Goal: Task Accomplishment & Management: Manage account settings

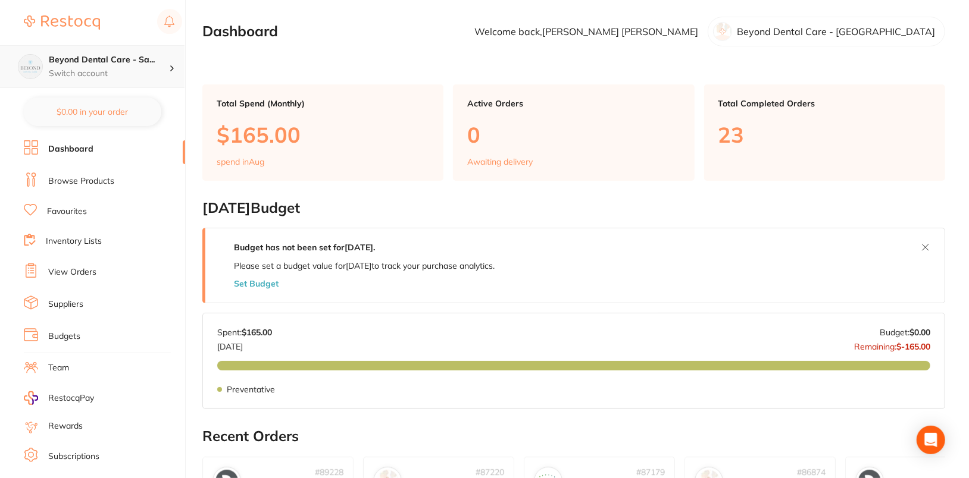
click at [162, 58] on h4 "Beyond Dental Care - Sa..." at bounding box center [109, 60] width 120 height 12
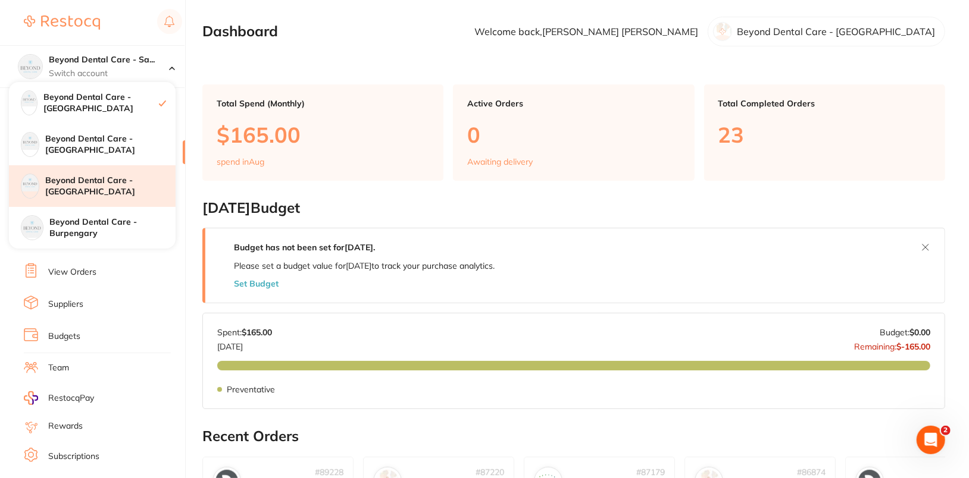
checkbox input "false"
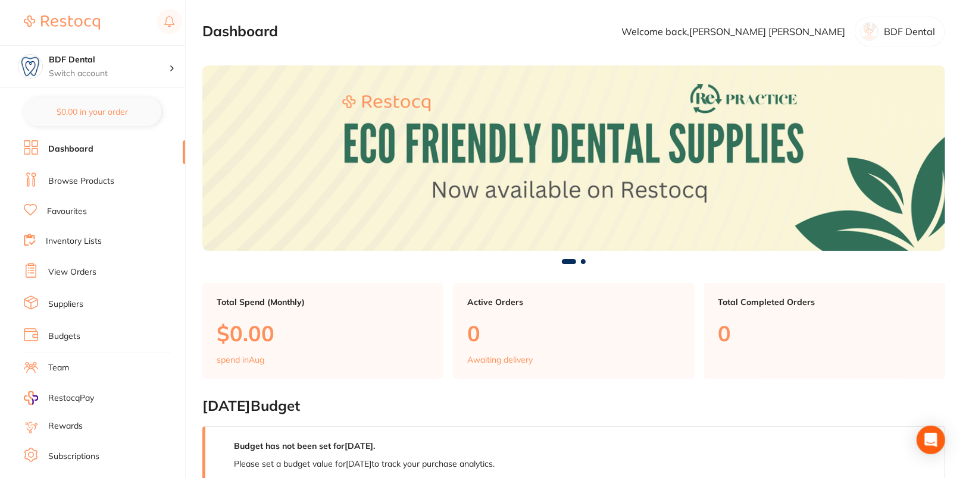
click at [80, 180] on link "Browse Products" at bounding box center [81, 182] width 66 height 12
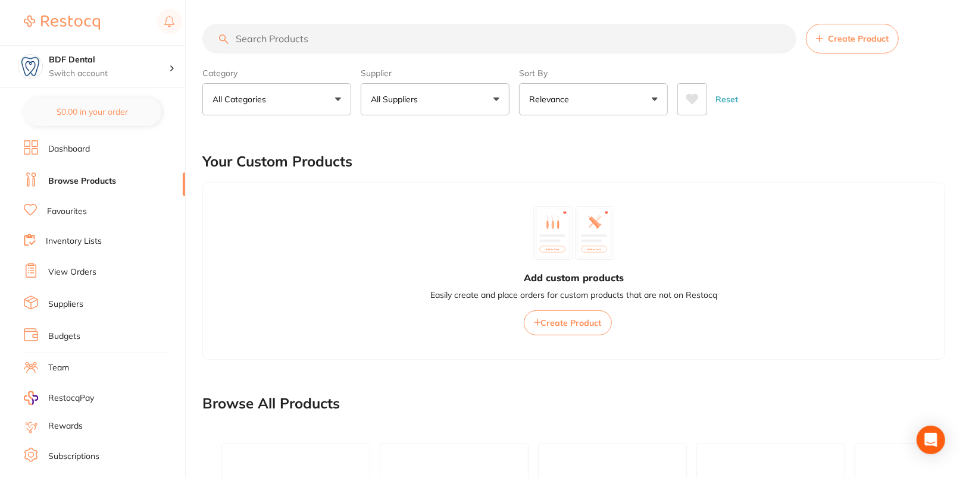
click at [884, 34] on span "Create Product" at bounding box center [858, 39] width 61 height 10
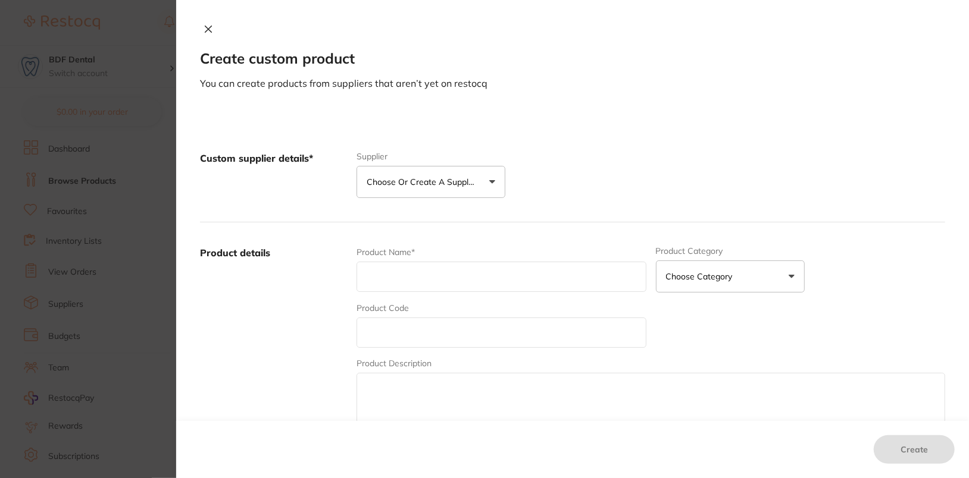
click at [431, 183] on p "Choose or create a supplier" at bounding box center [423, 182] width 113 height 12
click at [457, 209] on li "Create custom supplier" at bounding box center [430, 218] width 149 height 30
click at [454, 224] on li "Create custom supplier" at bounding box center [430, 218] width 149 height 30
click at [452, 215] on button "Create custom supplier" at bounding box center [421, 217] width 111 height 11
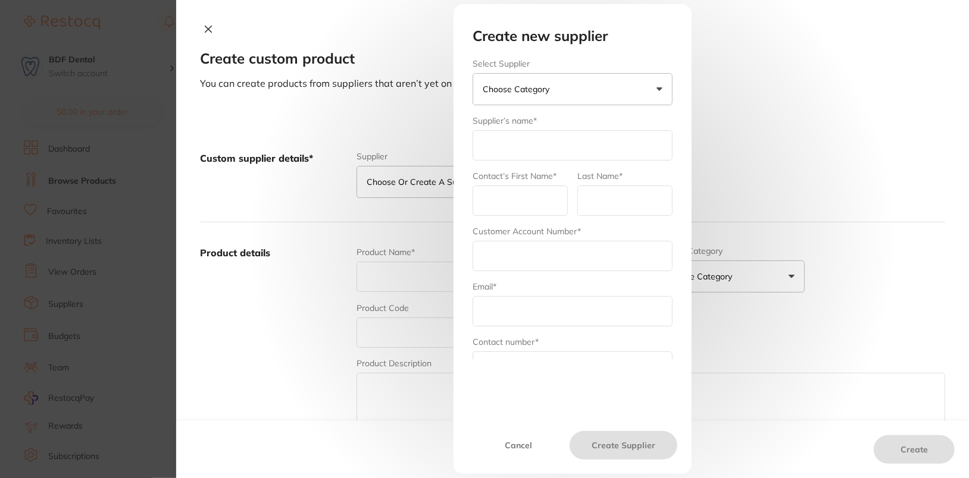
click at [616, 86] on button "Choose Category" at bounding box center [572, 89] width 200 height 32
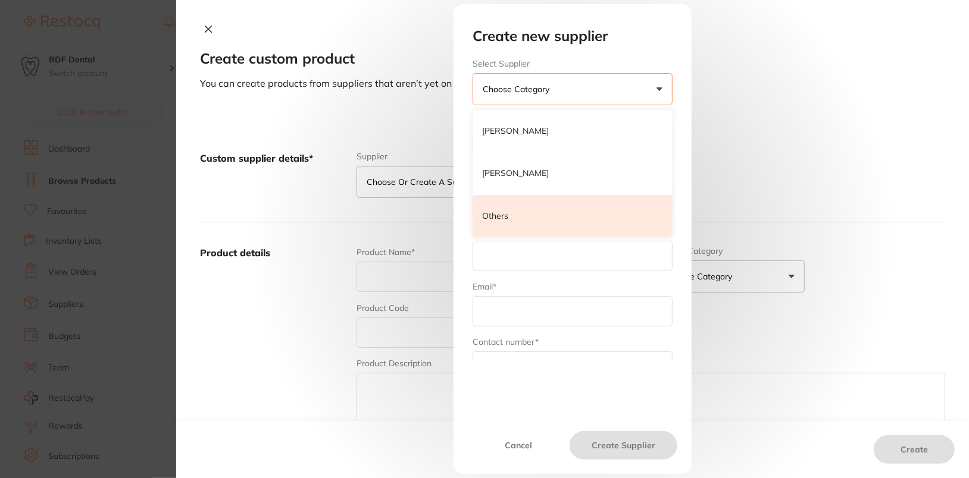
click at [605, 218] on li "Others" at bounding box center [572, 216] width 200 height 43
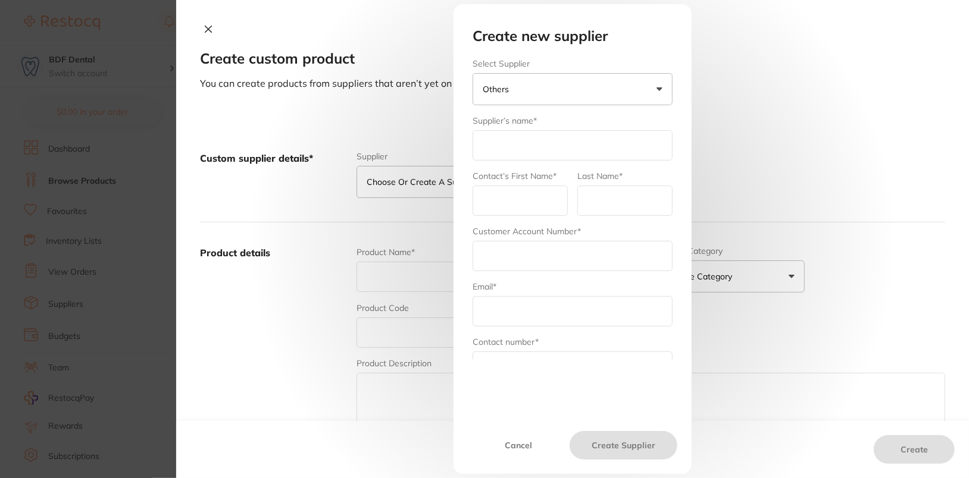
click at [518, 145] on input "text" at bounding box center [572, 145] width 200 height 30
type input "Dentavision"
click at [535, 199] on input "text" at bounding box center [519, 201] width 95 height 30
click at [509, 209] on input "text" at bounding box center [519, 201] width 95 height 30
paste input "[PERSON_NAME]"
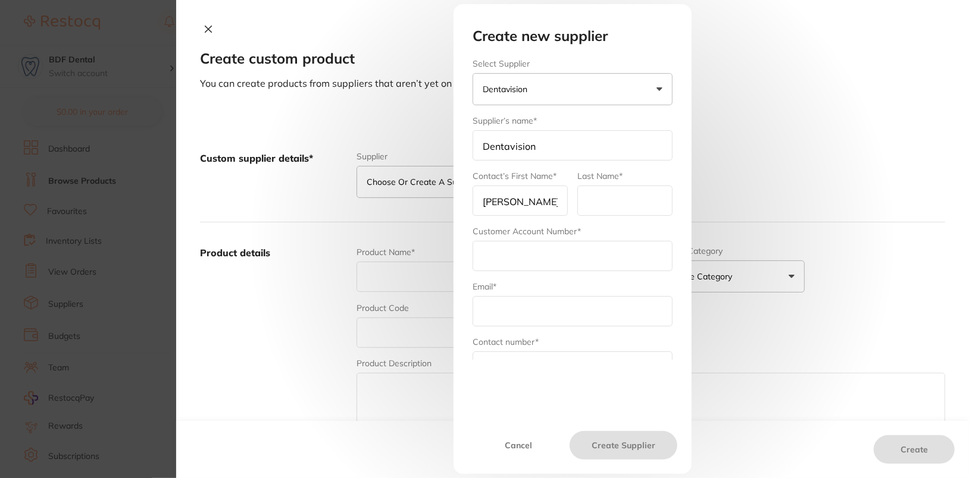
drag, startPoint x: 547, startPoint y: 196, endPoint x: 508, endPoint y: 202, distance: 39.8
click at [508, 202] on input "[PERSON_NAME]" at bounding box center [519, 201] width 95 height 30
type input "[PERSON_NAME]"
click at [589, 211] on input "text" at bounding box center [624, 201] width 95 height 30
paste input "[PERSON_NAME]"
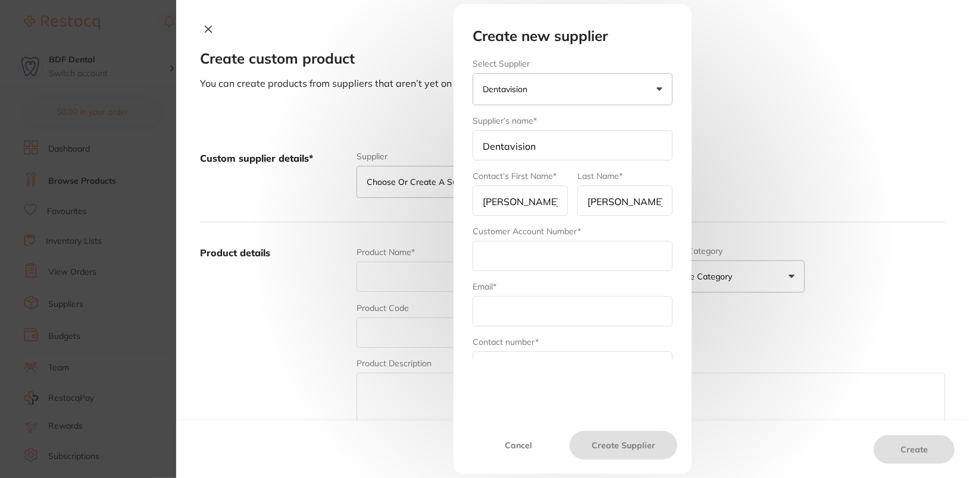
type input "[PERSON_NAME]"
click at [555, 209] on input "[PERSON_NAME]" at bounding box center [519, 201] width 95 height 30
type input "[PERSON_NAME]"
click at [511, 262] on input "text" at bounding box center [572, 256] width 200 height 30
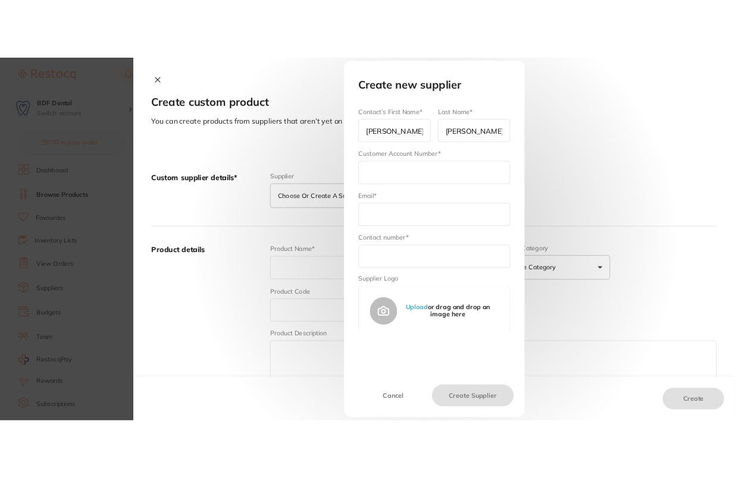
scroll to position [110, 0]
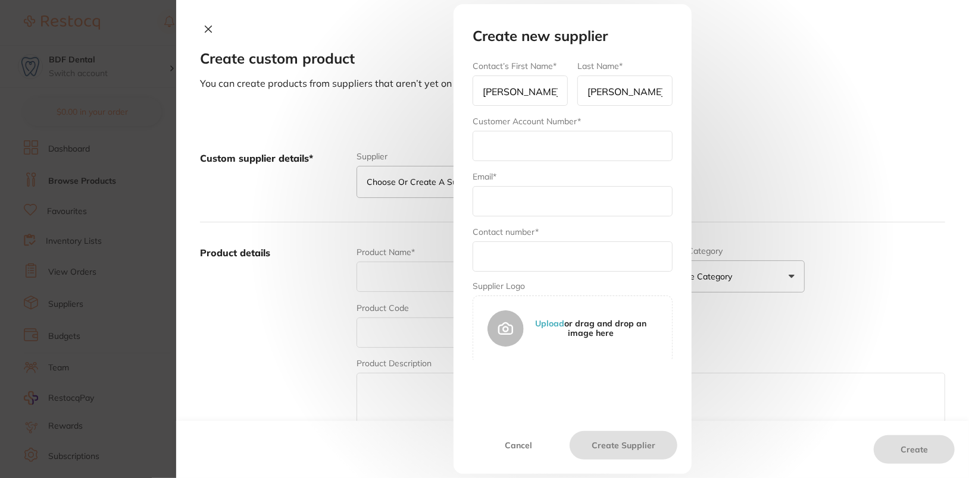
click at [496, 252] on input "text" at bounding box center [572, 257] width 200 height 30
paste input "0414 009 760"
type input "0414 009 760"
click at [600, 281] on label "Supplier Logo" at bounding box center [572, 286] width 200 height 10
click at [519, 206] on input "text" at bounding box center [572, 201] width 200 height 30
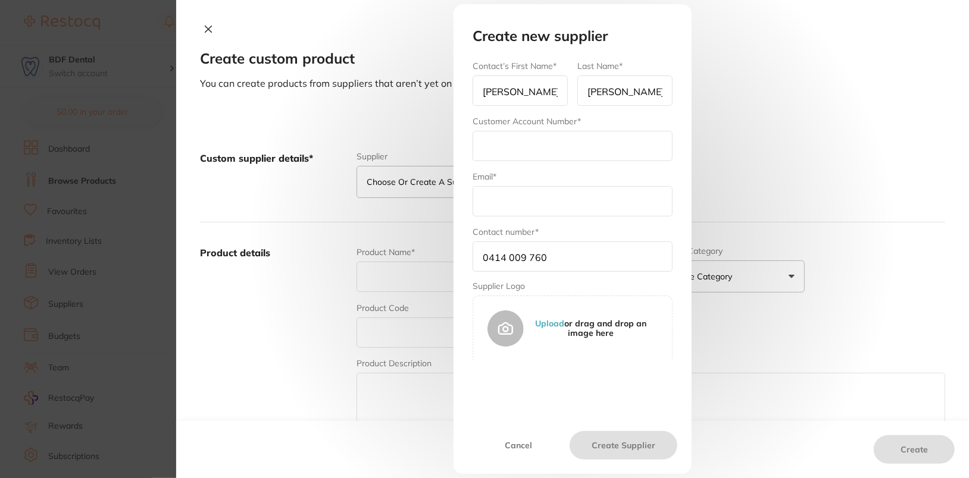
paste input "[EMAIL_ADDRESS][DOMAIN_NAME]"
type input "[EMAIL_ADDRESS][DOMAIN_NAME]"
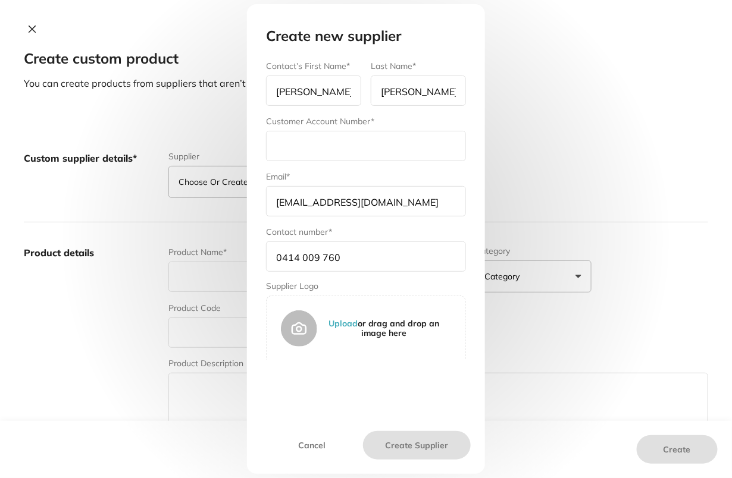
click at [353, 154] on input "text" at bounding box center [366, 146] width 200 height 30
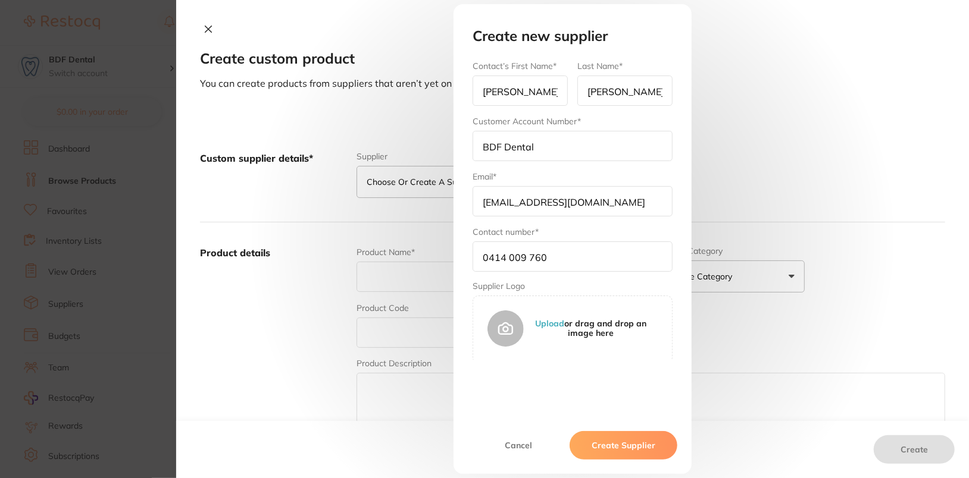
type input "BDF Dental"
click at [651, 457] on button "Create Supplier" at bounding box center [623, 445] width 108 height 29
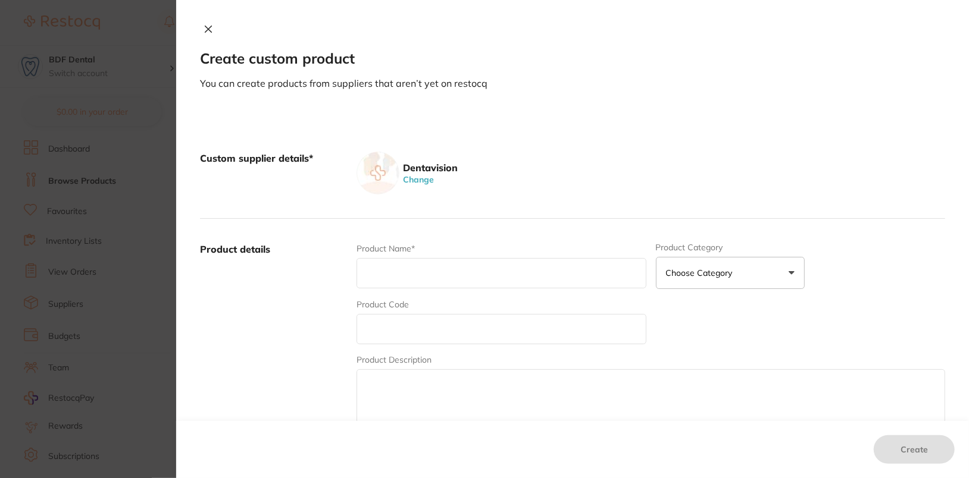
click at [797, 153] on div "Dentavision Change" at bounding box center [650, 173] width 588 height 43
click at [205, 34] on button at bounding box center [208, 30] width 17 height 12
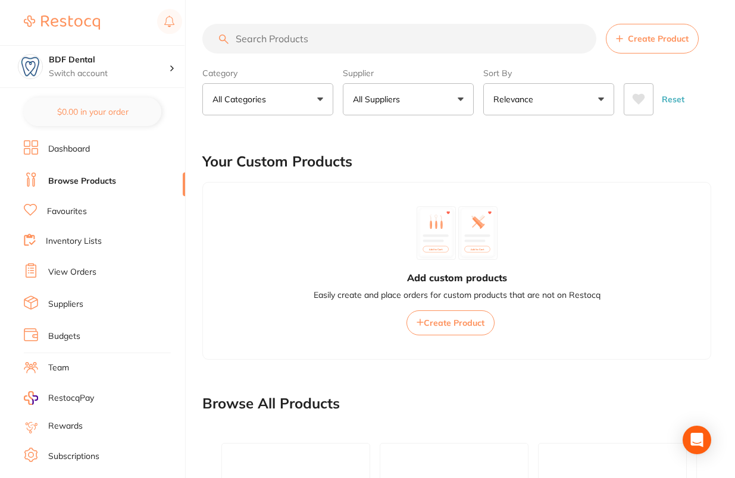
click at [71, 305] on link "Suppliers" at bounding box center [65, 305] width 35 height 12
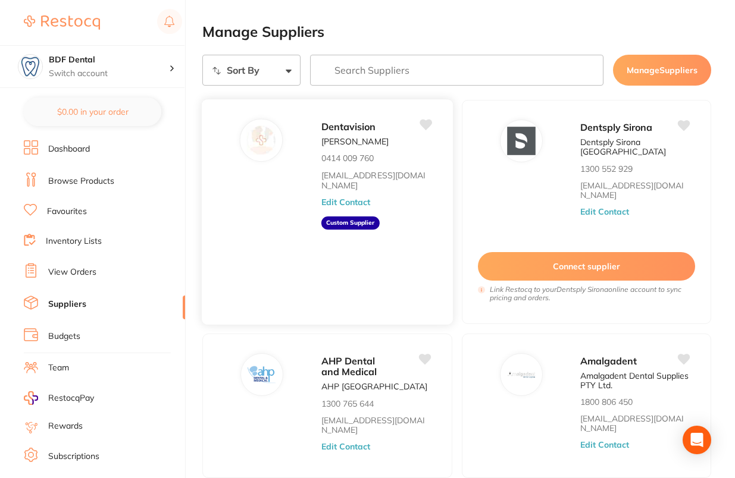
click at [360, 198] on button "Edit Contact" at bounding box center [345, 203] width 49 height 10
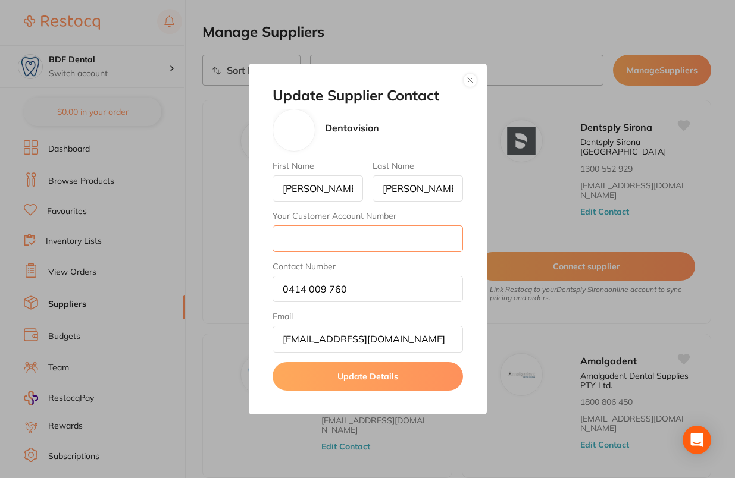
click at [391, 237] on input "Your Customer Account Number" at bounding box center [368, 239] width 190 height 26
paste input "013593"
type input "013593"
click at [376, 378] on button "Update Details" at bounding box center [368, 376] width 190 height 29
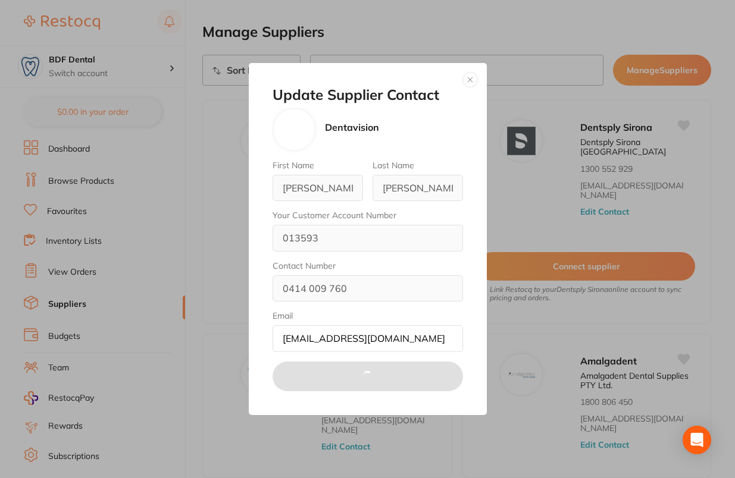
click at [466, 84] on button "button" at bounding box center [470, 80] width 14 height 14
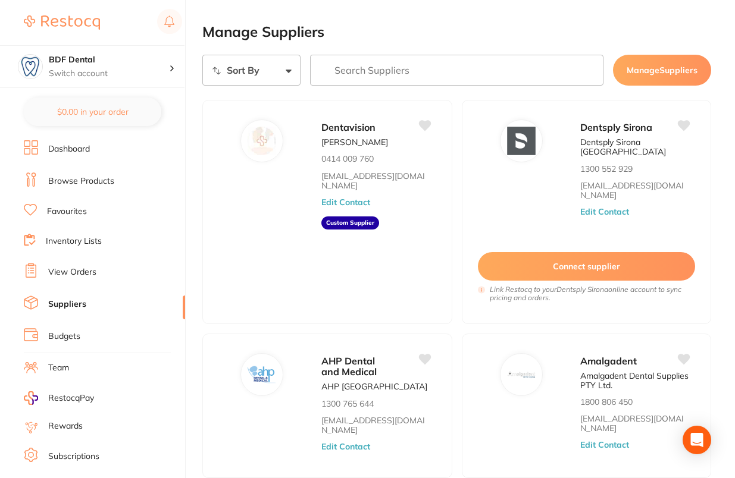
click at [545, 25] on h2 "Manage Suppliers" at bounding box center [456, 32] width 509 height 17
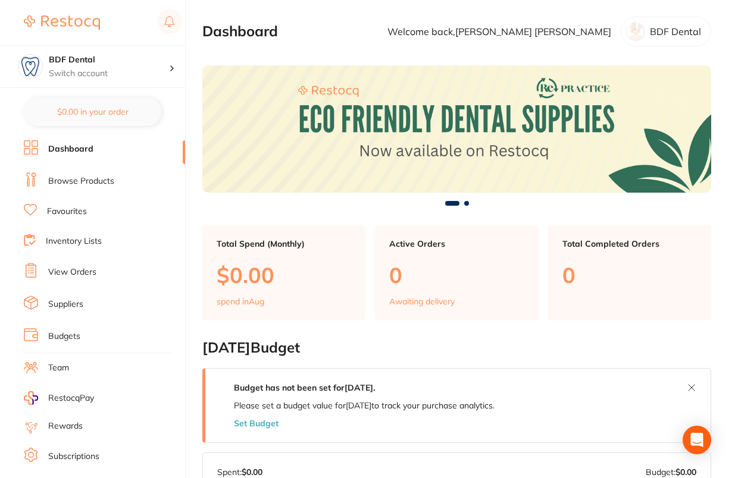
click at [55, 300] on link "Suppliers" at bounding box center [65, 305] width 35 height 12
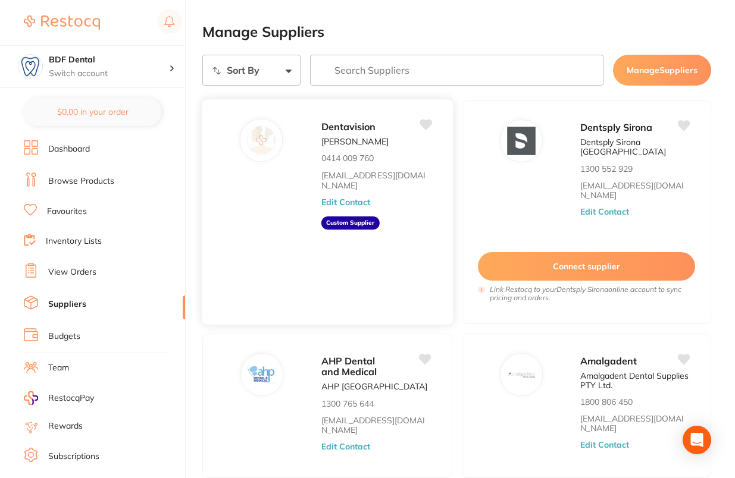
click at [355, 205] on button "Edit Contact" at bounding box center [345, 203] width 49 height 10
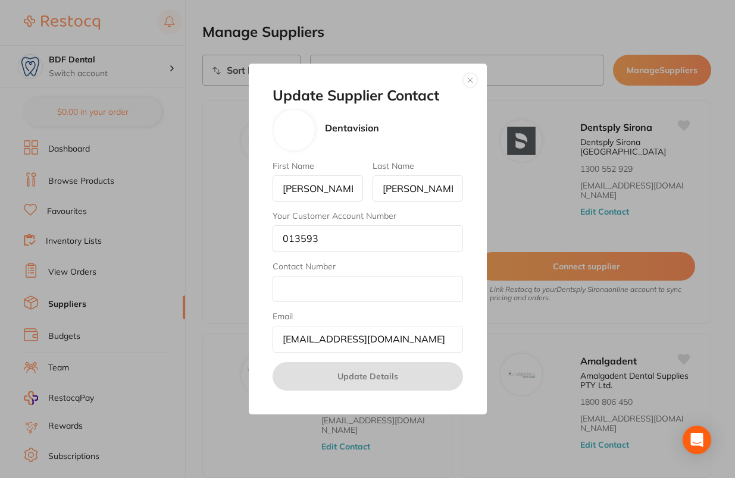
click at [472, 85] on button "button" at bounding box center [470, 80] width 14 height 14
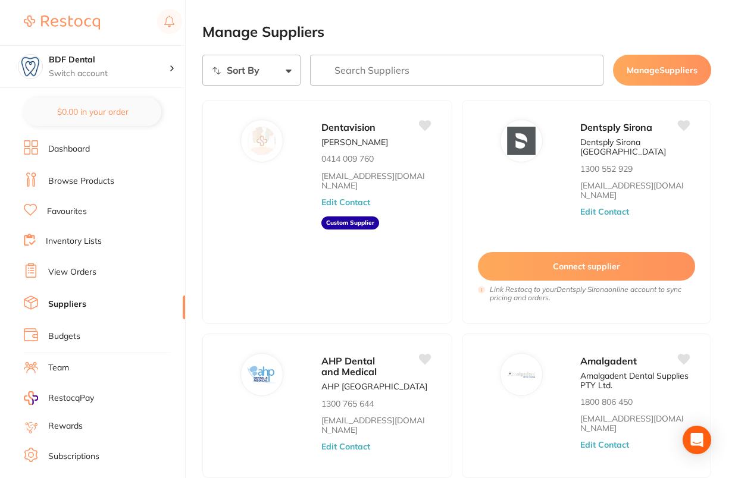
click at [506, 27] on h2 "Manage Suppliers" at bounding box center [456, 32] width 509 height 17
click at [71, 146] on link "Dashboard" at bounding box center [69, 149] width 42 height 12
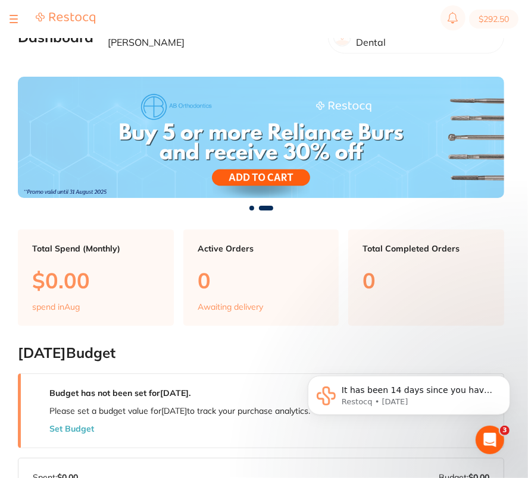
click at [7, 18] on section "$292.50" at bounding box center [264, 19] width 528 height 38
click at [11, 20] on button at bounding box center [14, 18] width 8 height 1
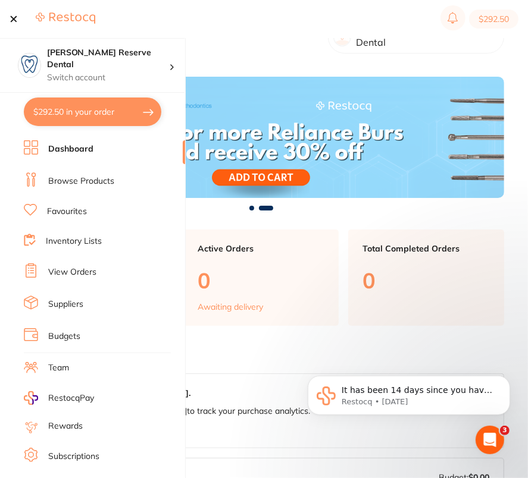
click at [72, 300] on link "Suppliers" at bounding box center [65, 305] width 35 height 12
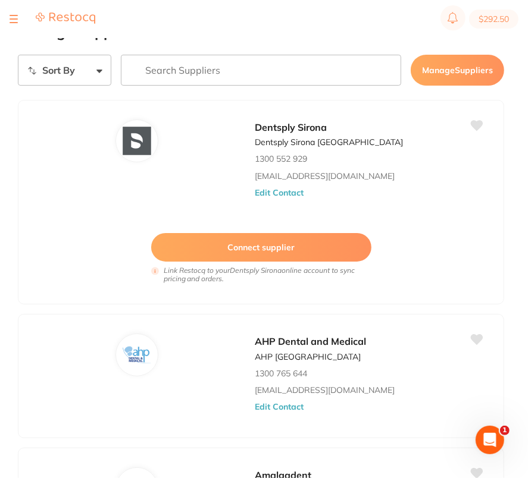
click at [237, 77] on input "search" at bounding box center [261, 70] width 280 height 31
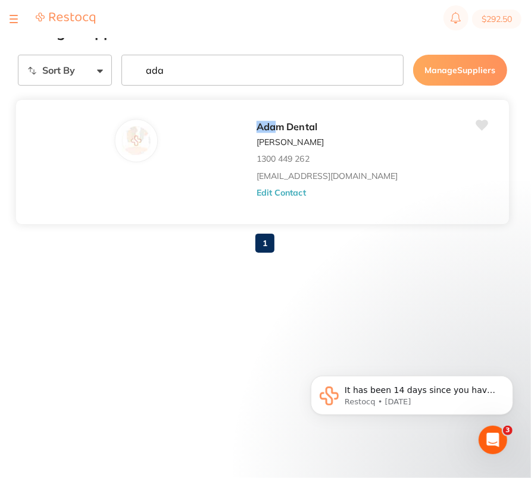
click at [282, 188] on button "Edit Contact" at bounding box center [280, 193] width 49 height 10
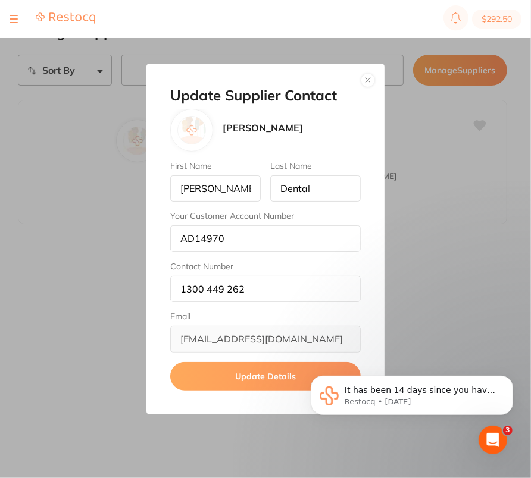
click at [368, 80] on button "button" at bounding box center [368, 80] width 14 height 14
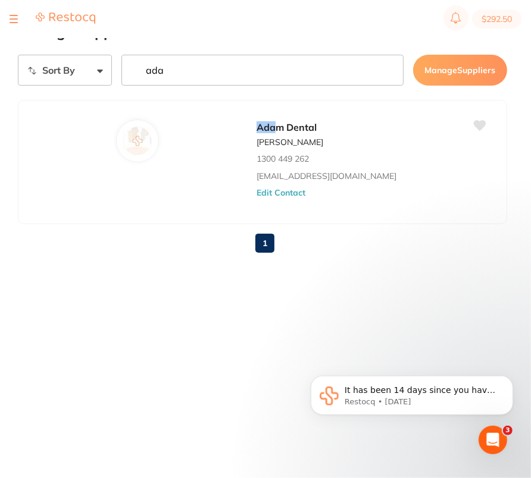
click at [214, 61] on input "ada" at bounding box center [262, 70] width 282 height 31
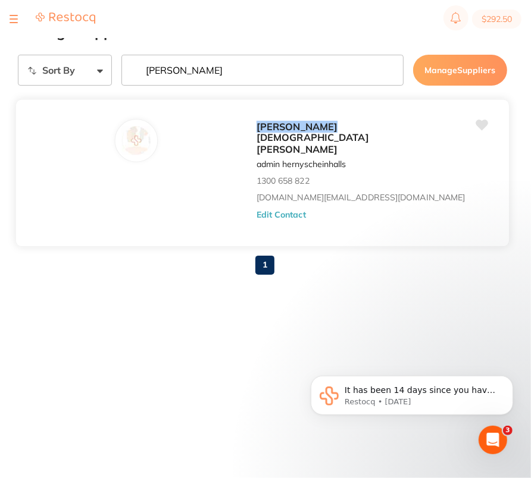
type input "henry"
click at [289, 210] on button "Edit Contact" at bounding box center [280, 215] width 49 height 10
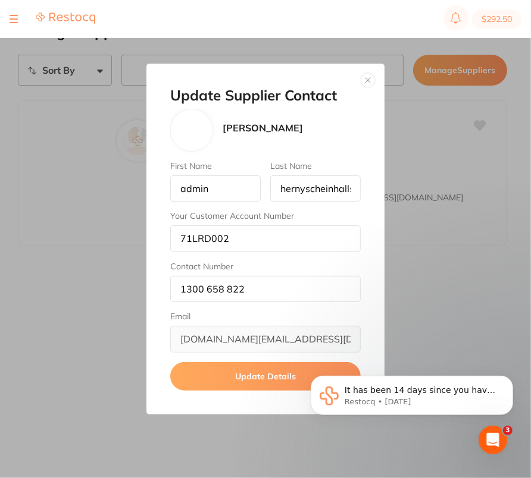
click at [368, 80] on button "button" at bounding box center [368, 80] width 14 height 14
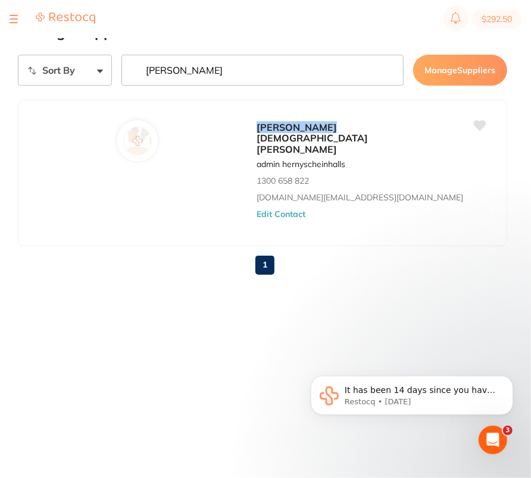
click at [12, 17] on div at bounding box center [14, 19] width 8 height 14
click at [13, 18] on button at bounding box center [14, 18] width 8 height 1
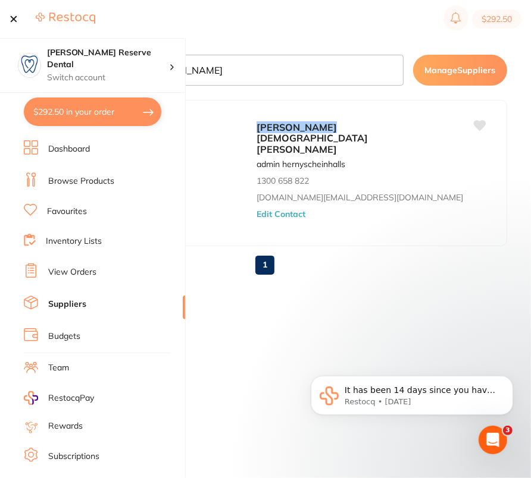
click at [77, 187] on li "Browse Products" at bounding box center [104, 182] width 161 height 18
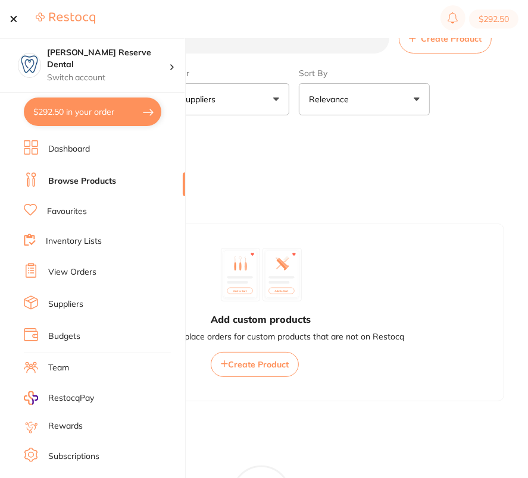
click at [435, 50] on button "Create Product" at bounding box center [445, 39] width 93 height 30
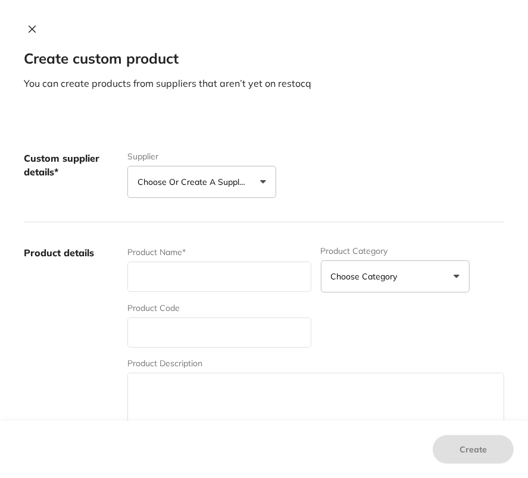
click at [174, 181] on p "Choose or create a supplier" at bounding box center [193, 182] width 113 height 12
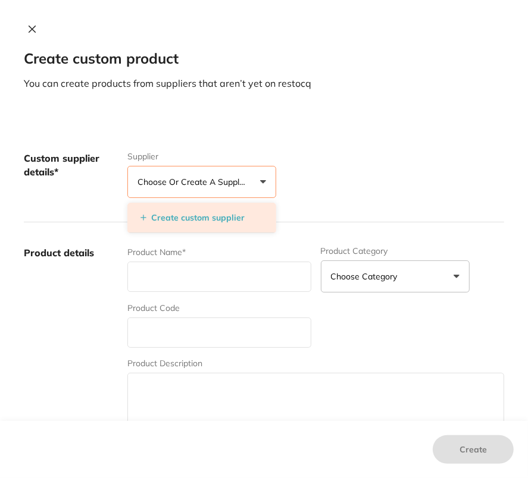
click at [185, 219] on button "Create custom supplier" at bounding box center [192, 217] width 111 height 11
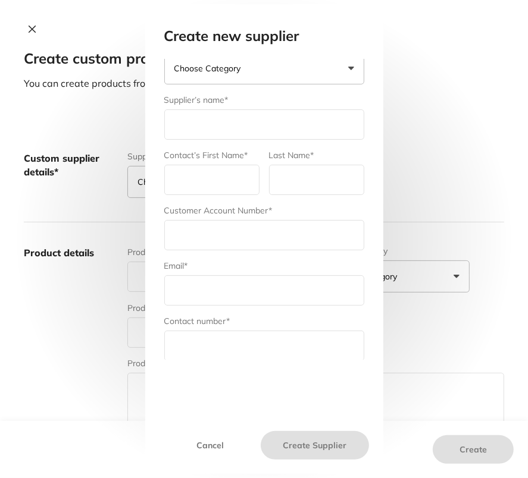
click at [240, 77] on button "Choose Category" at bounding box center [264, 68] width 200 height 32
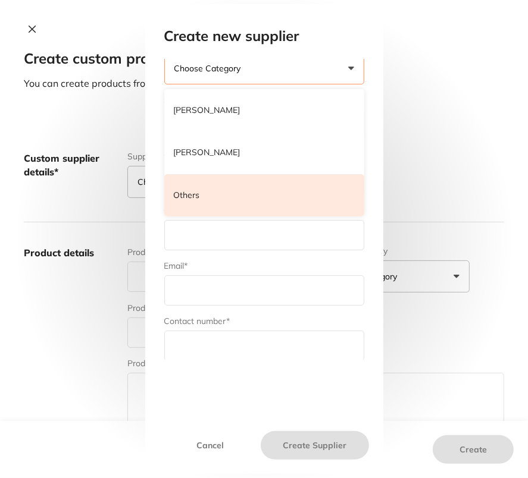
click at [225, 191] on li "Others" at bounding box center [264, 195] width 200 height 43
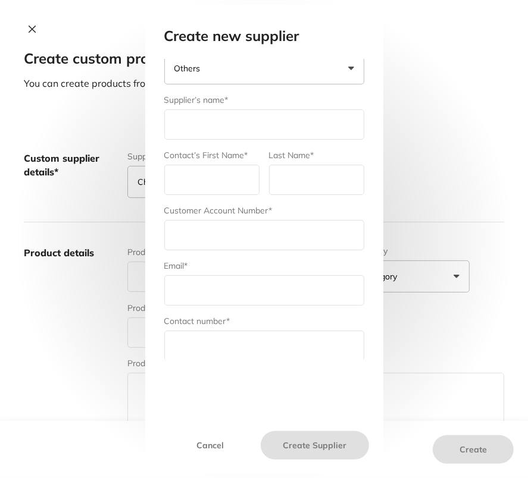
click at [208, 123] on input "text" at bounding box center [264, 124] width 200 height 30
type input "Dentavision"
click at [197, 179] on input "text" at bounding box center [211, 180] width 95 height 30
type input "[PERSON_NAME]"
click at [296, 177] on input "text" at bounding box center [316, 180] width 95 height 30
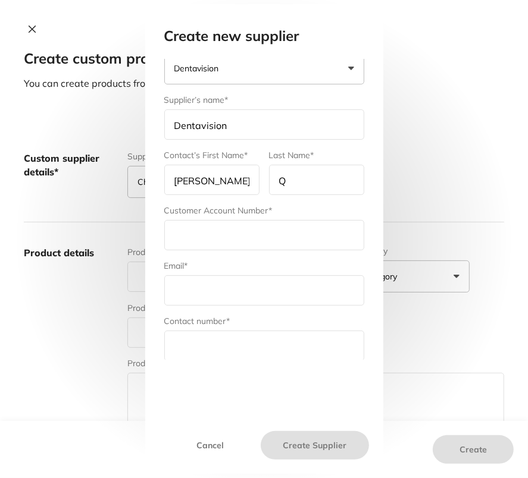
type input "[PERSON_NAME]"
click at [223, 233] on input "text" at bounding box center [264, 235] width 200 height 30
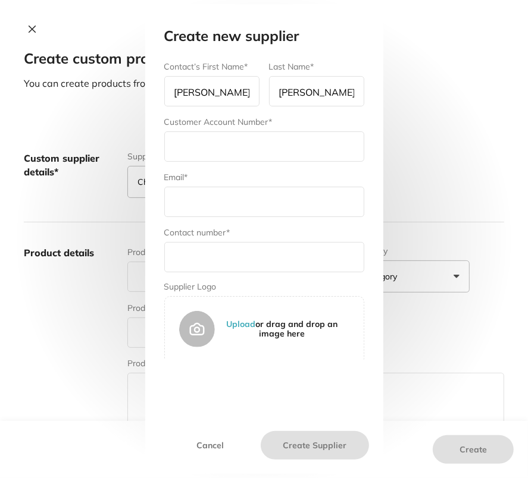
scroll to position [110, 0]
type input "014924"
click at [230, 203] on input "text" at bounding box center [264, 201] width 200 height 30
paste input "[EMAIL_ADDRESS][DOMAIN_NAME]"
type input "[EMAIL_ADDRESS][DOMAIN_NAME]"
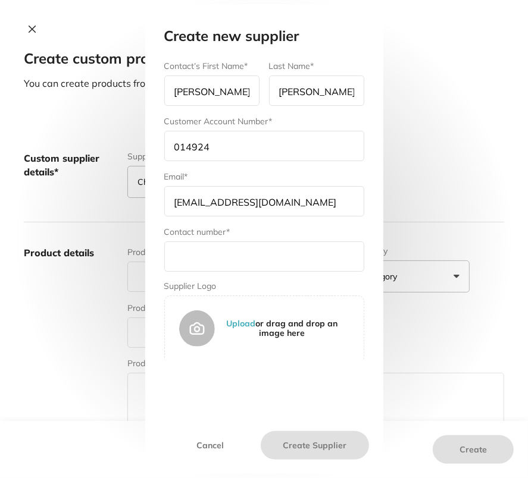
checkbox input "true"
click at [252, 250] on input "text" at bounding box center [264, 257] width 200 height 30
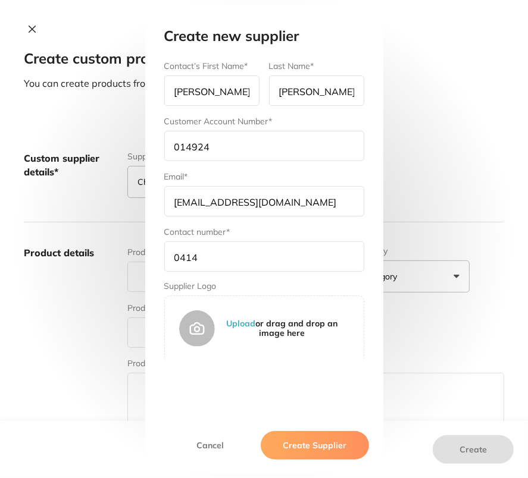
type input "0414 009 760"
click at [327, 443] on button "Create Supplier" at bounding box center [315, 445] width 108 height 29
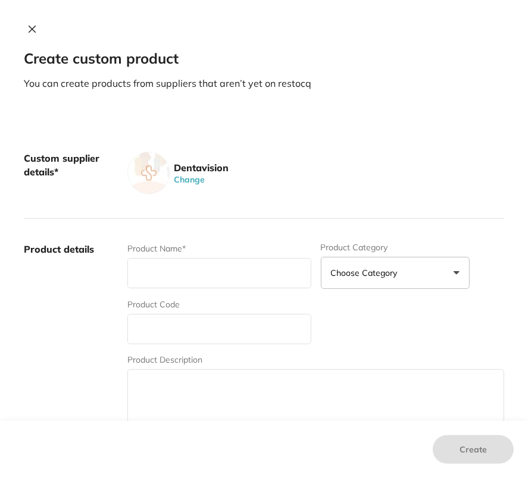
click at [274, 167] on div "Dentavision Change" at bounding box center [315, 173] width 377 height 43
click at [31, 29] on icon at bounding box center [32, 29] width 10 height 10
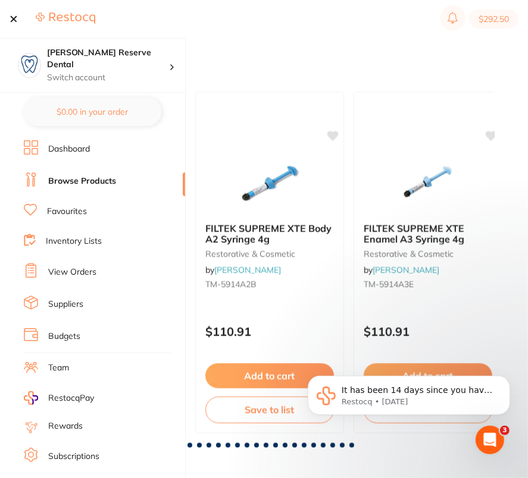
click at [77, 304] on link "Suppliers" at bounding box center [65, 305] width 35 height 12
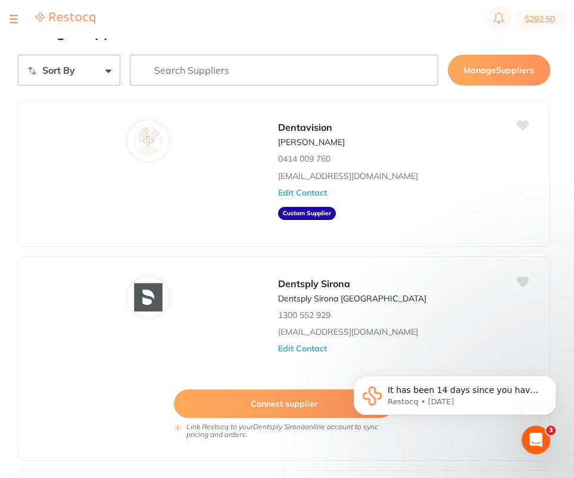
click at [12, 21] on div at bounding box center [14, 19] width 8 height 14
click at [68, 20] on img at bounding box center [65, 18] width 59 height 12
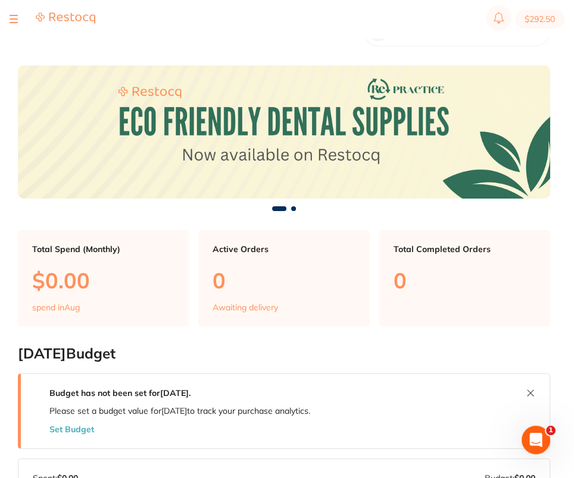
click at [14, 20] on div at bounding box center [14, 19] width 8 height 14
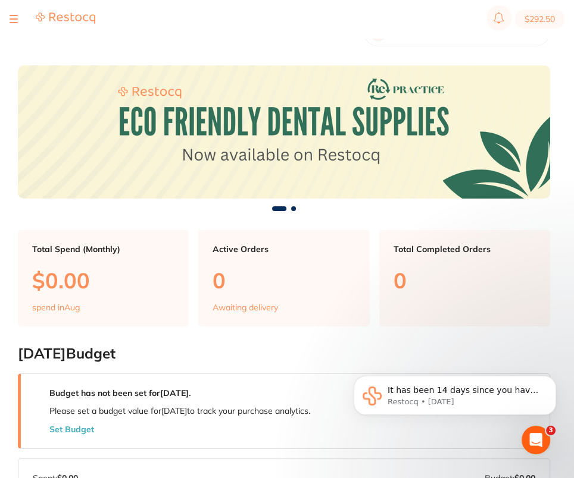
click at [12, 20] on button at bounding box center [14, 18] width 8 height 1
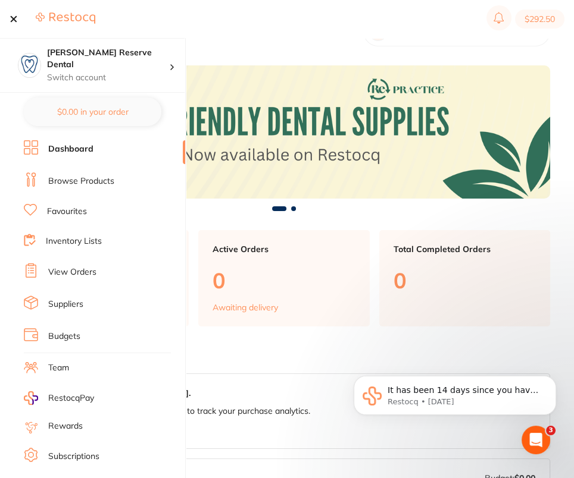
click at [79, 299] on link "Suppliers" at bounding box center [65, 305] width 35 height 12
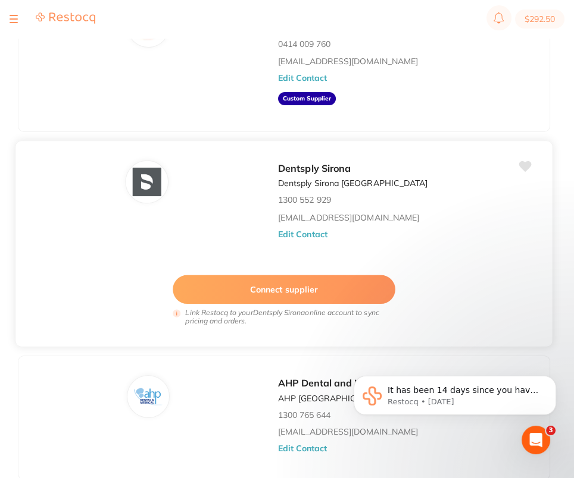
click at [308, 289] on button "Connect supplier" at bounding box center [284, 289] width 223 height 29
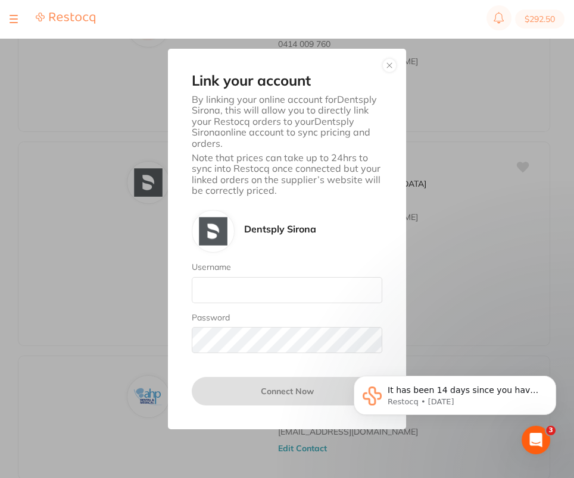
click at [387, 71] on button "button" at bounding box center [389, 65] width 14 height 14
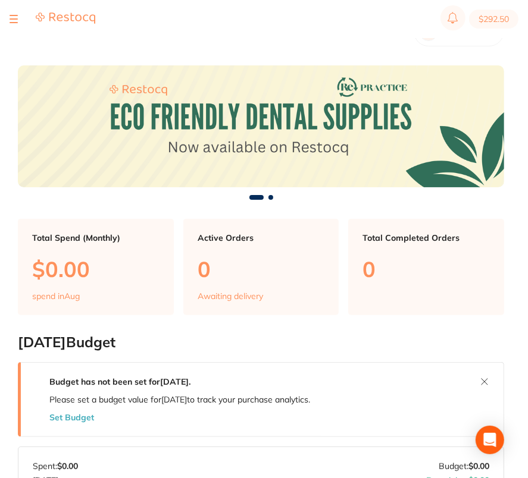
click at [15, 20] on div at bounding box center [14, 19] width 8 height 14
click at [13, 21] on div at bounding box center [14, 19] width 8 height 14
click at [11, 18] on div at bounding box center [14, 19] width 8 height 14
click at [14, 20] on div at bounding box center [14, 19] width 8 height 14
click at [11, 19] on button at bounding box center [14, 18] width 8 height 1
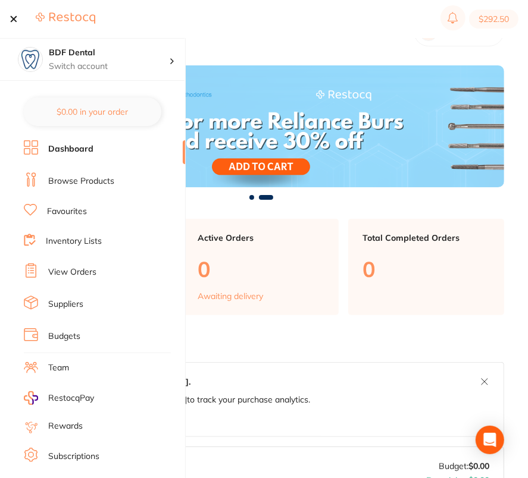
click at [71, 306] on link "Suppliers" at bounding box center [65, 305] width 35 height 12
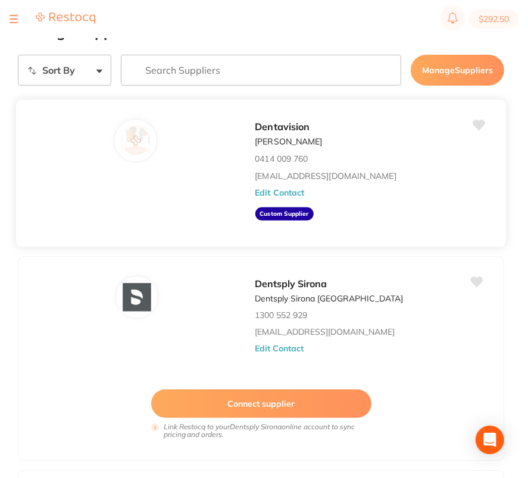
click at [291, 192] on button "Edit Contact" at bounding box center [279, 193] width 49 height 10
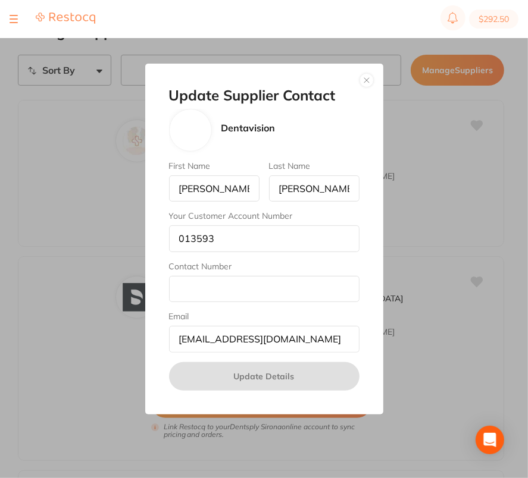
click at [367, 80] on button "button" at bounding box center [366, 80] width 14 height 14
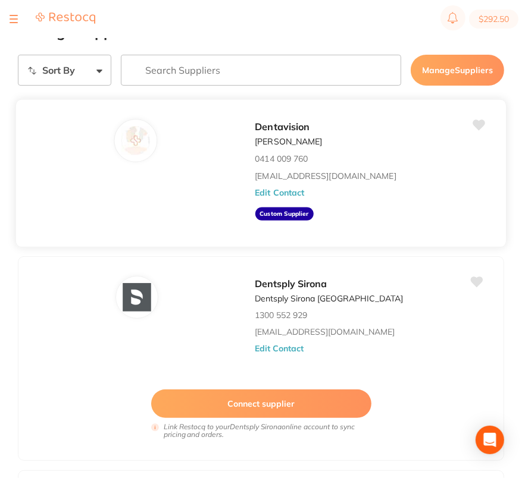
click at [283, 193] on button "Edit Contact" at bounding box center [279, 193] width 49 height 10
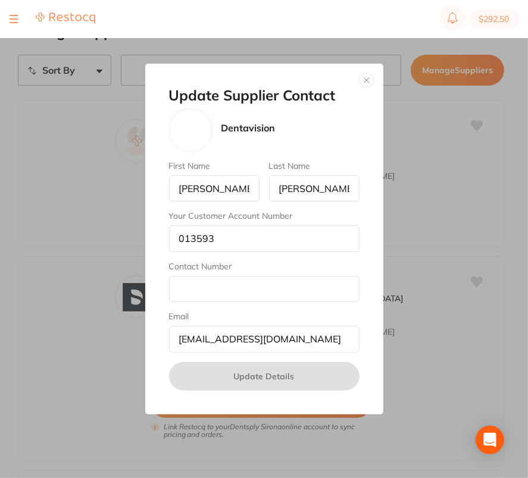
click at [359, 79] on button "button" at bounding box center [366, 80] width 14 height 14
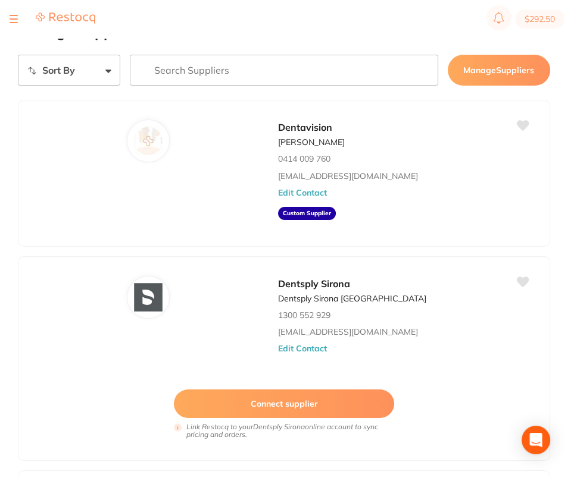
click at [77, 20] on img at bounding box center [65, 18] width 59 height 12
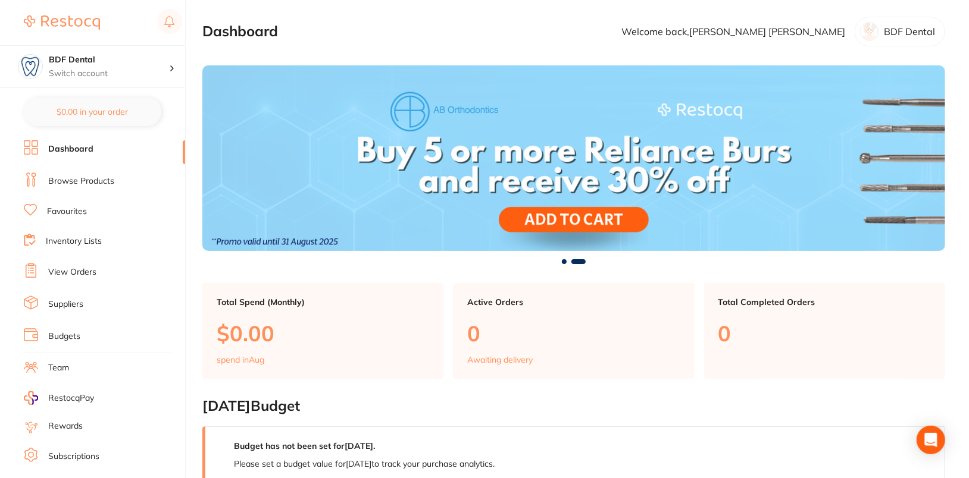
click at [70, 188] on li "Browse Products" at bounding box center [104, 182] width 161 height 18
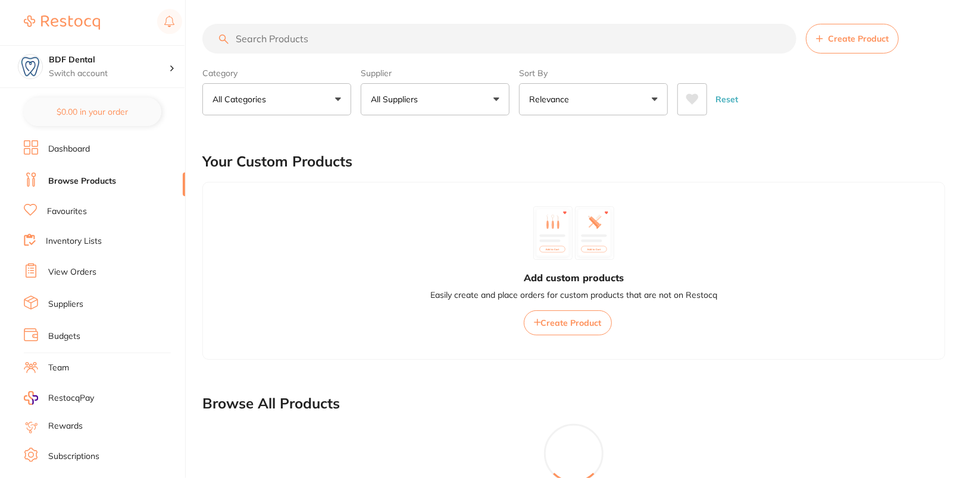
click at [406, 90] on button "All Suppliers" at bounding box center [435, 99] width 149 height 32
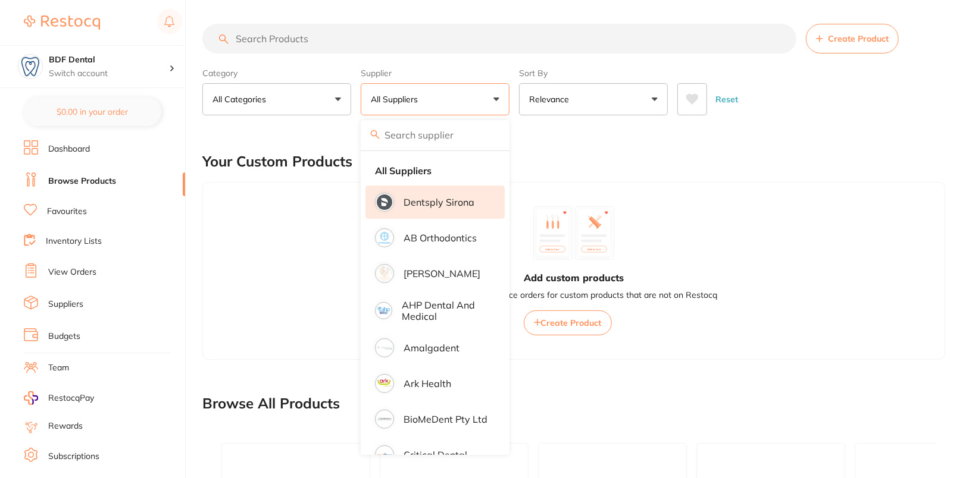
click at [449, 197] on p "Dentsply Sirona" at bounding box center [438, 202] width 71 height 11
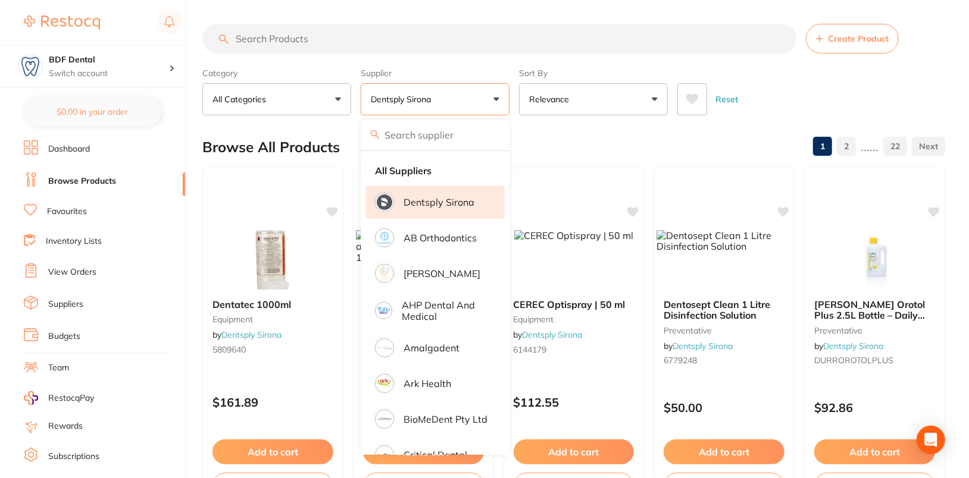
click at [404, 46] on input "search" at bounding box center [499, 39] width 594 height 30
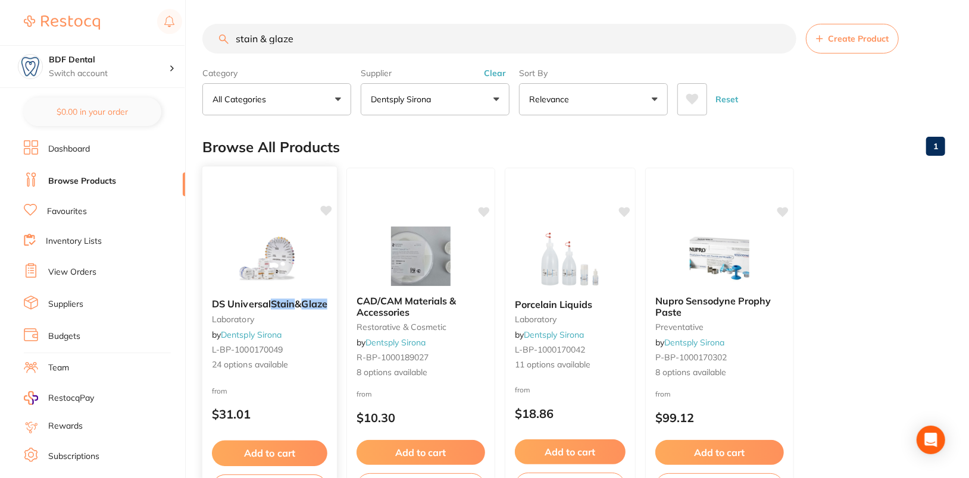
type input "stain & glaze"
click at [283, 242] on img at bounding box center [269, 259] width 78 height 60
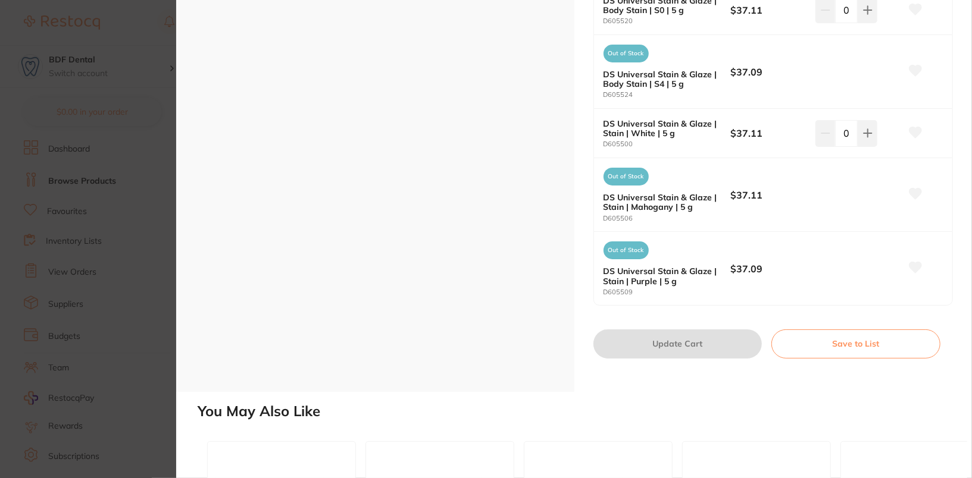
scroll to position [1501, 0]
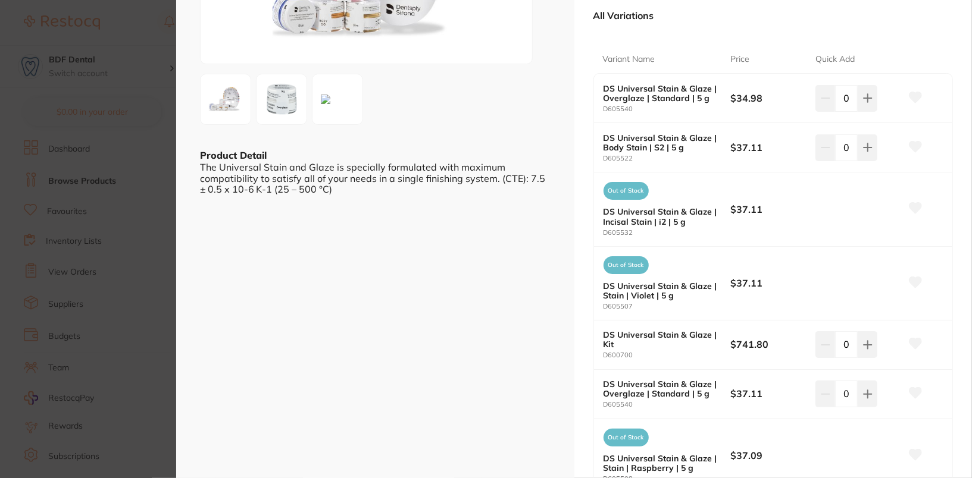
scroll to position [0, 0]
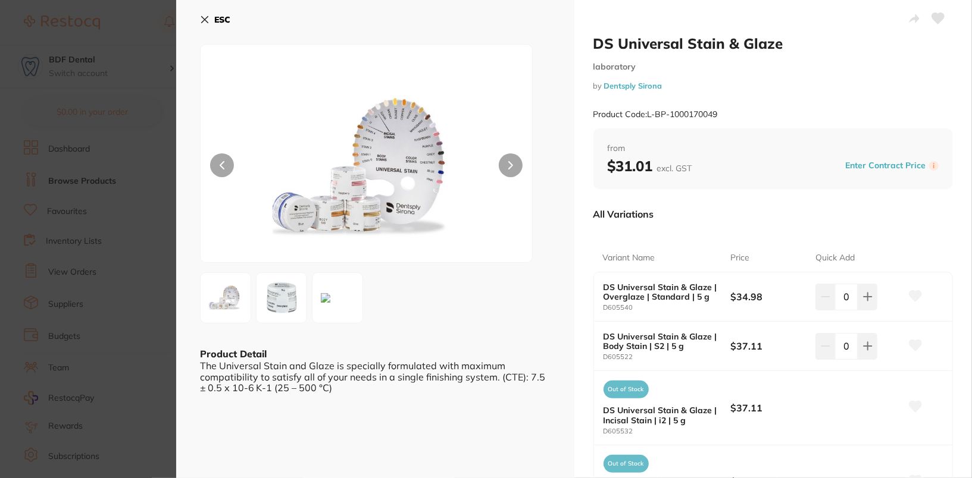
click at [218, 21] on b "ESC" at bounding box center [222, 19] width 16 height 11
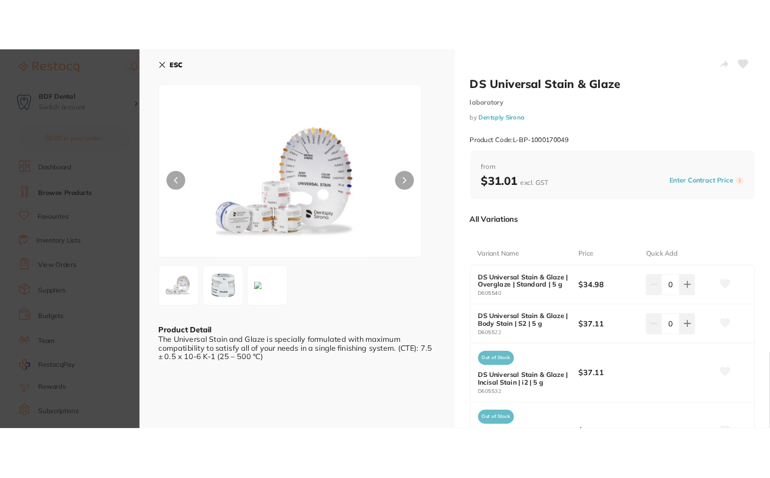
scroll to position [1, 0]
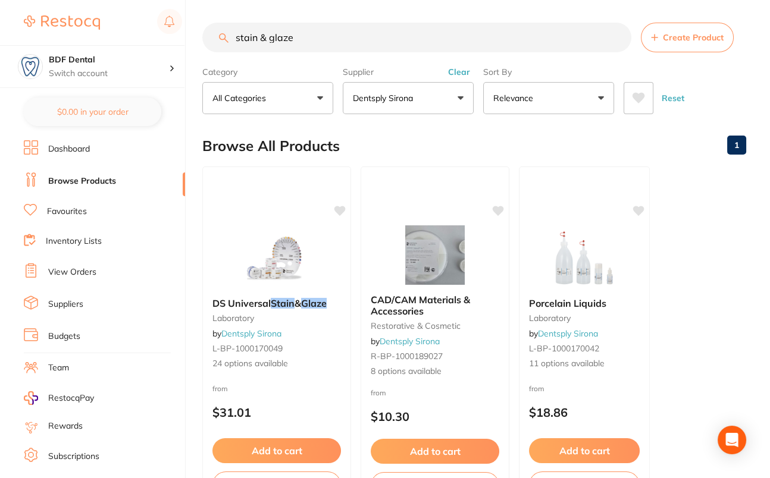
click at [65, 306] on link "Suppliers" at bounding box center [65, 305] width 35 height 12
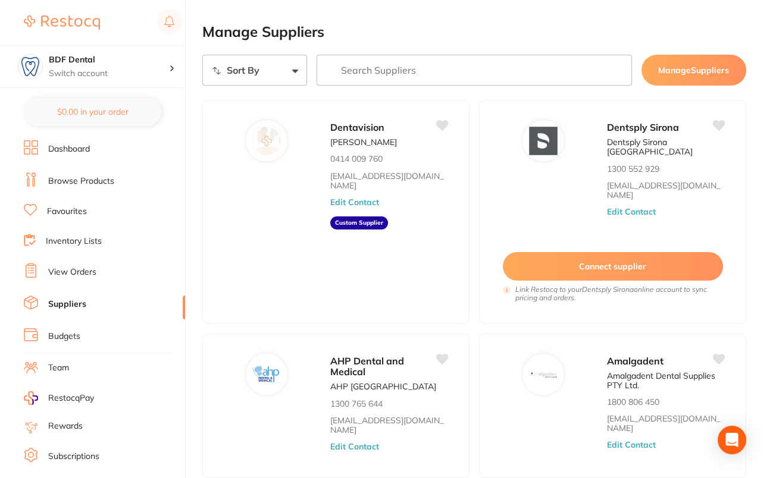
click at [576, 29] on h2 "Manage Suppliers" at bounding box center [474, 32] width 544 height 17
click at [352, 205] on button "Edit Contact" at bounding box center [354, 203] width 49 height 10
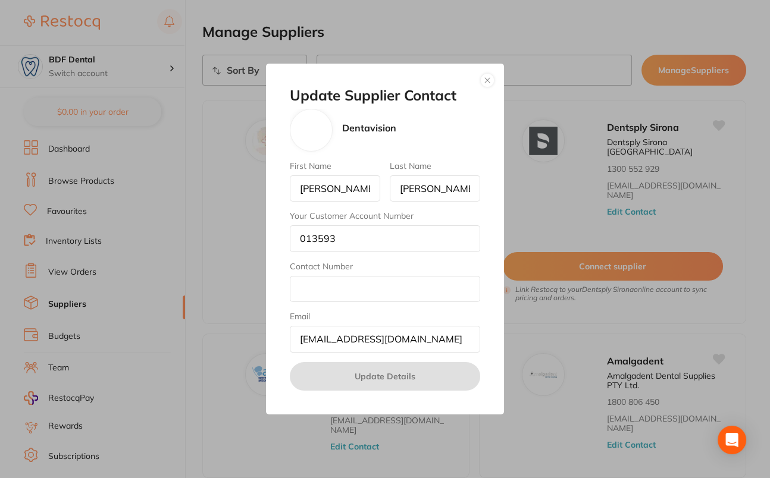
click at [490, 82] on button "button" at bounding box center [487, 80] width 14 height 14
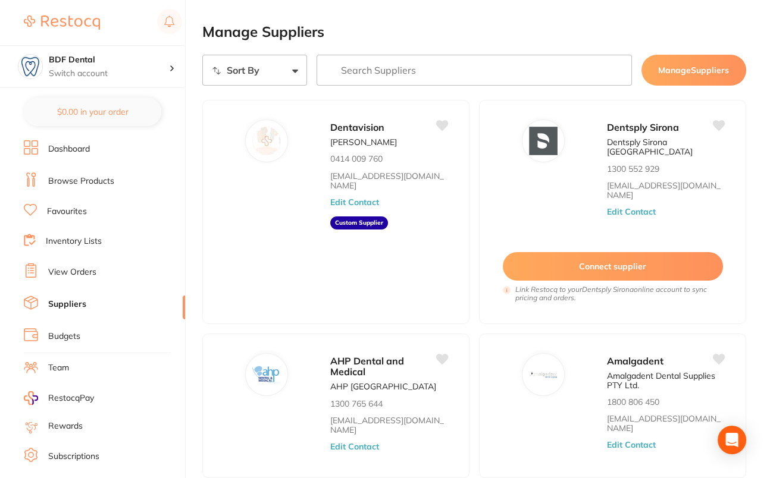
click at [70, 303] on link "Suppliers" at bounding box center [67, 305] width 38 height 12
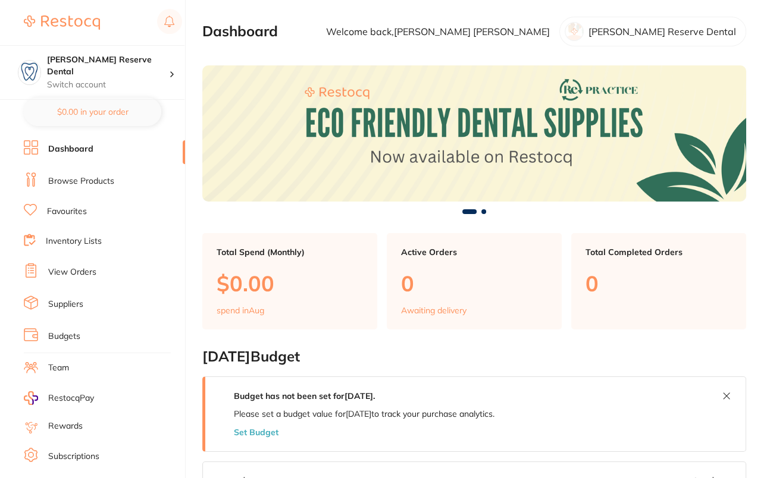
click at [104, 186] on li "Browse Products" at bounding box center [104, 182] width 161 height 18
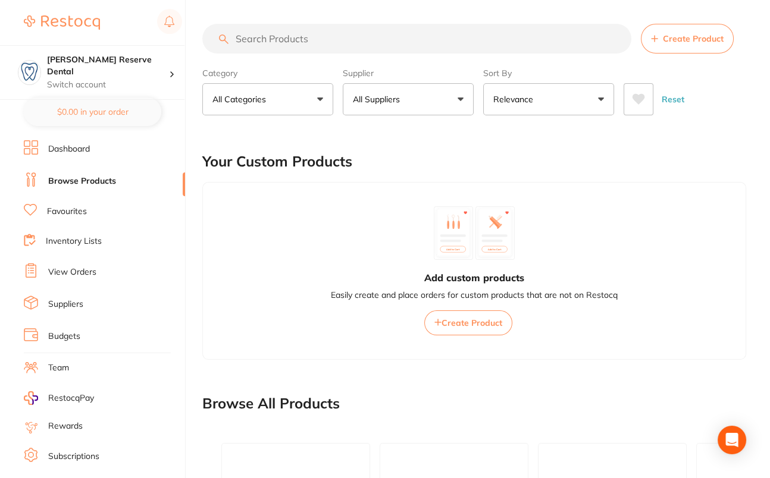
click at [252, 42] on input "search" at bounding box center [416, 39] width 429 height 30
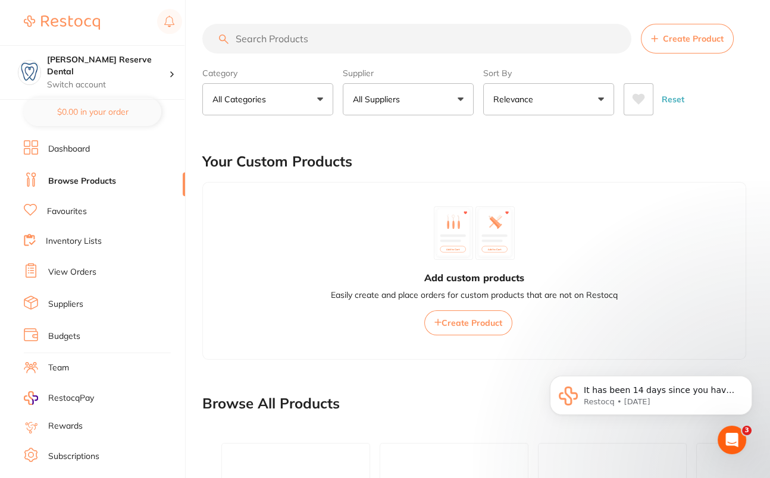
click at [374, 39] on input "search" at bounding box center [416, 39] width 429 height 30
paste input "SD-8311101"
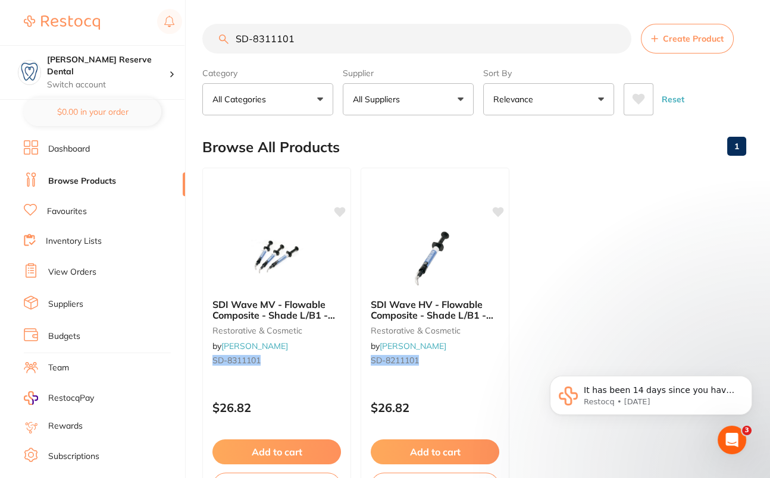
type input "SD-8311101"
click at [673, 189] on ul "SDI Wave MV - Flowable Composite - Shade L/B1 - 1g Syringe and Applicator Tips …" at bounding box center [474, 339] width 544 height 342
click at [659, 231] on ul "SDI Wave MV - Flowable Composite - Shade L/B1 - 1g Syringe and Applicator Tips …" at bounding box center [474, 339] width 544 height 342
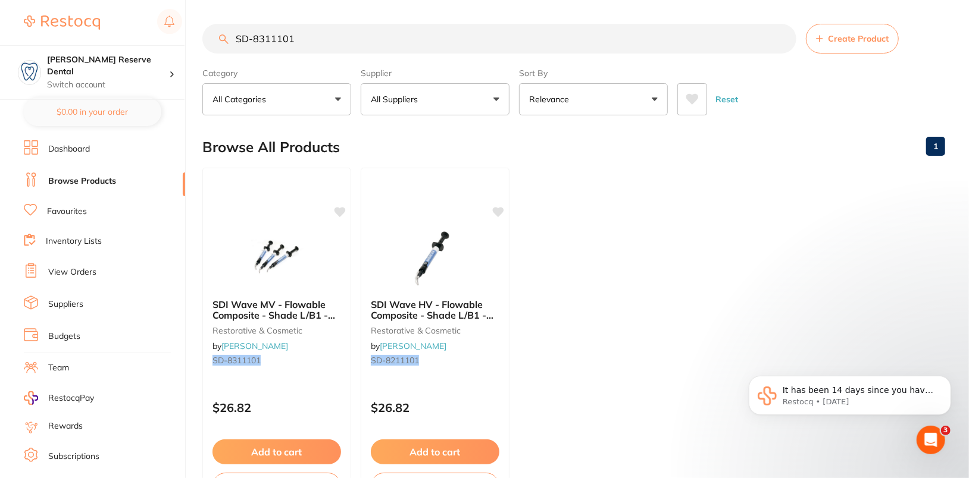
click at [65, 308] on li "Suppliers" at bounding box center [104, 305] width 161 height 18
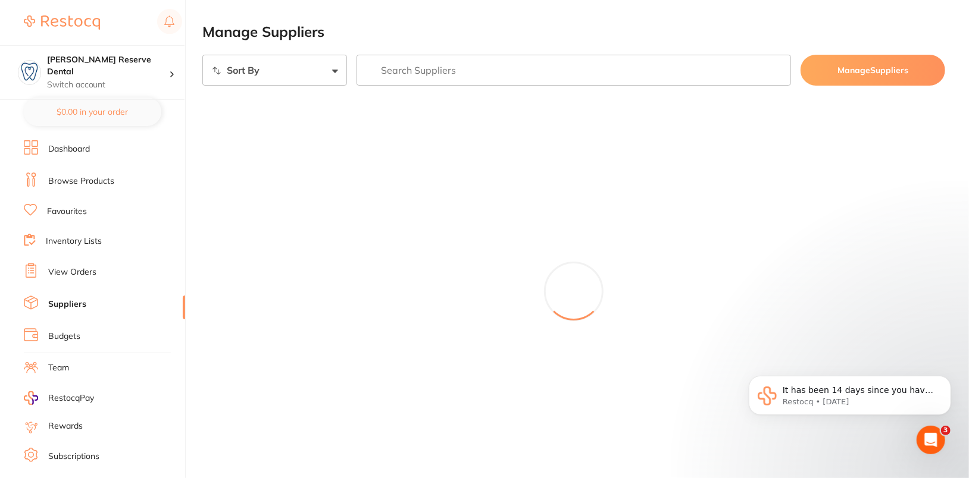
click at [563, 75] on input "search" at bounding box center [573, 70] width 434 height 31
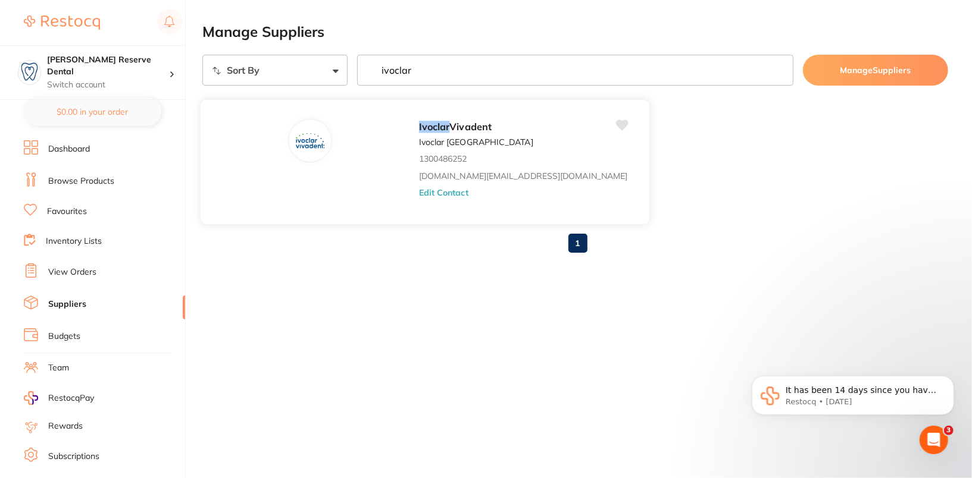
type input "ivoclar"
click at [419, 191] on button "Edit Contact" at bounding box center [443, 193] width 49 height 10
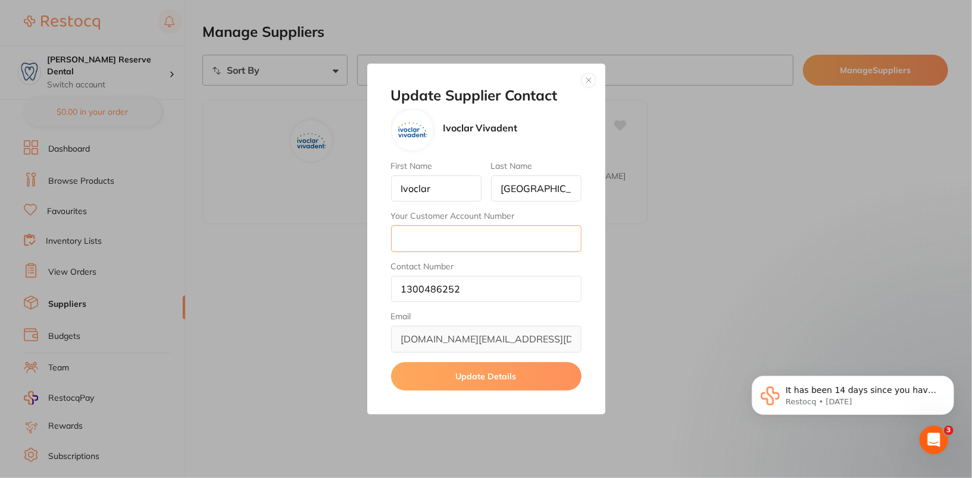
click at [480, 239] on input "Your Customer Account Number" at bounding box center [486, 239] width 190 height 26
click at [576, 218] on label "Your Customer Account Number" at bounding box center [486, 216] width 190 height 10
click at [576, 226] on input "Your Customer Account Number" at bounding box center [486, 239] width 190 height 26
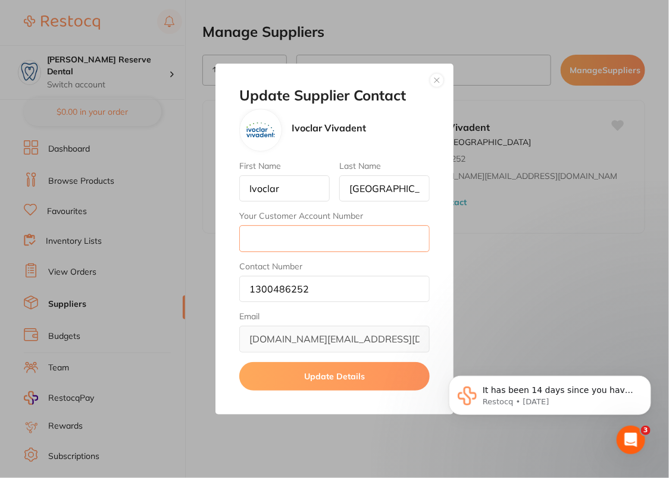
click at [287, 243] on input "Your Customer Account Number" at bounding box center [334, 239] width 190 height 26
paste input "1586051"
type input "1586051"
click at [319, 373] on button "Update Details" at bounding box center [334, 376] width 190 height 29
